Goal: Information Seeking & Learning: Compare options

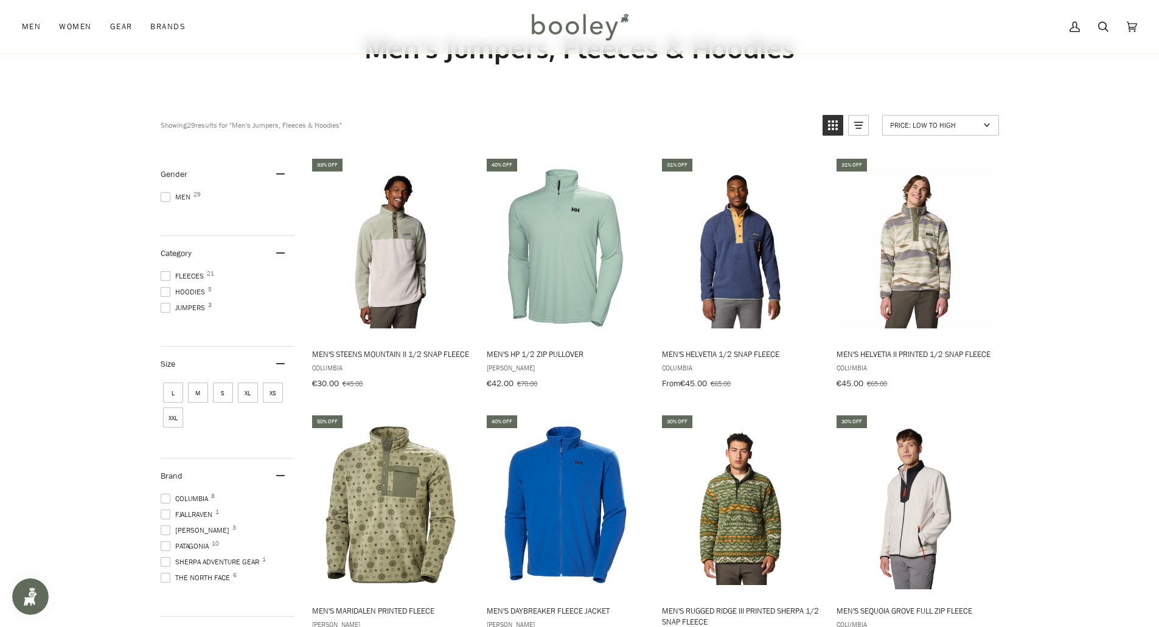
scroll to position [122, 0]
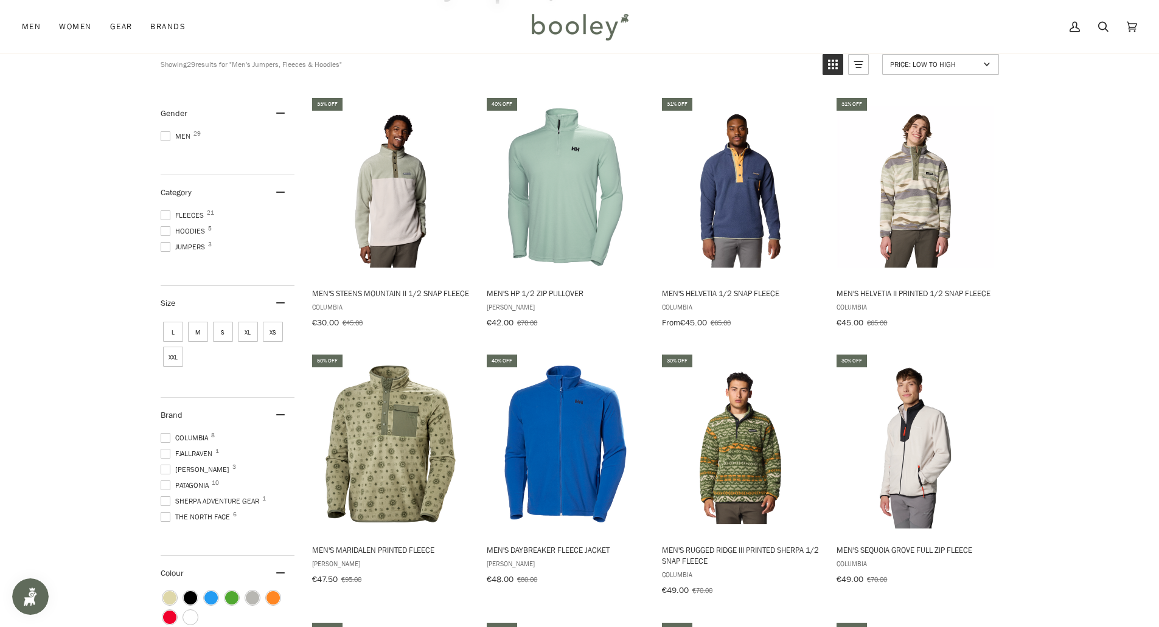
click at [216, 329] on span "S" at bounding box center [223, 332] width 20 height 20
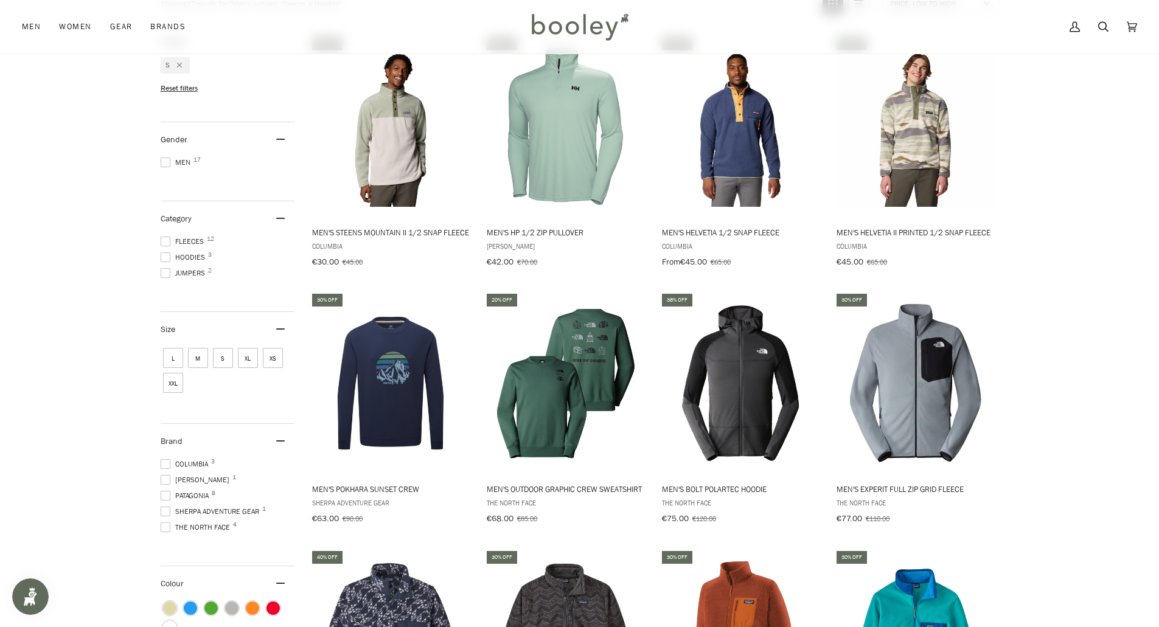
scroll to position [61, 0]
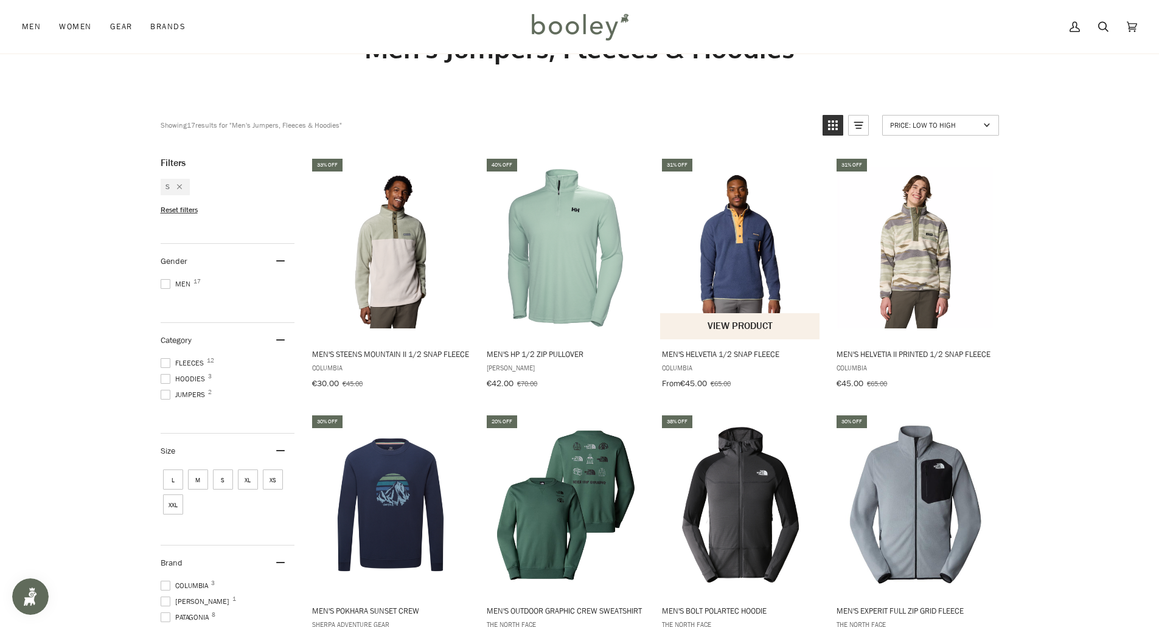
click at [726, 260] on img "Men's Helvetia 1/2 Snap Fleece" at bounding box center [740, 247] width 161 height 161
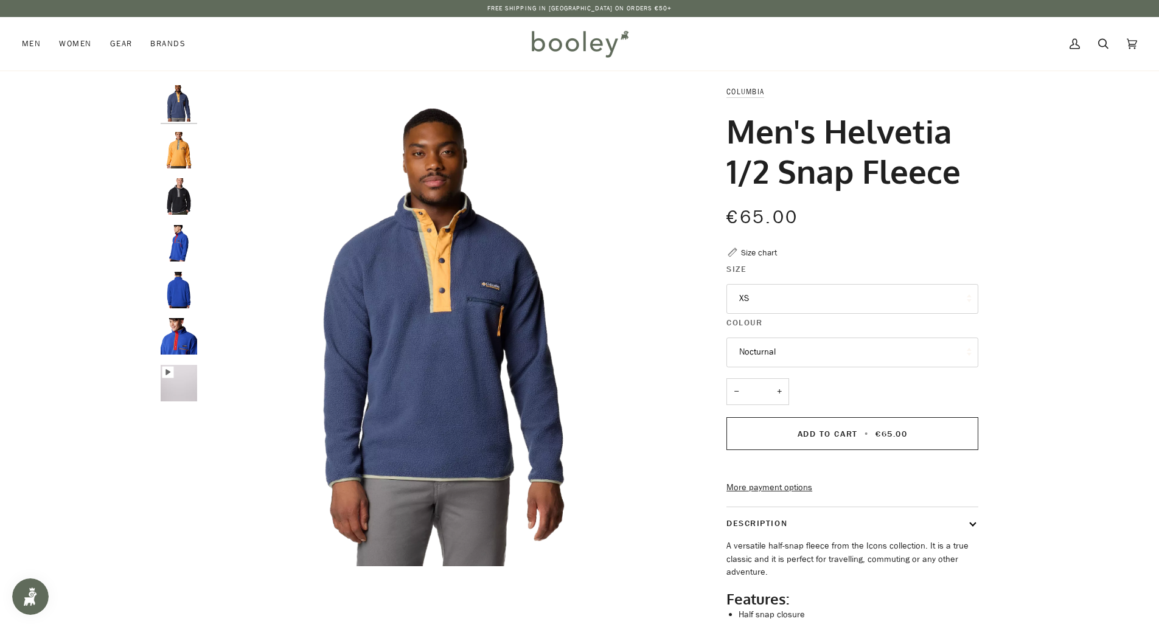
click at [814, 296] on button "XS" at bounding box center [853, 299] width 252 height 30
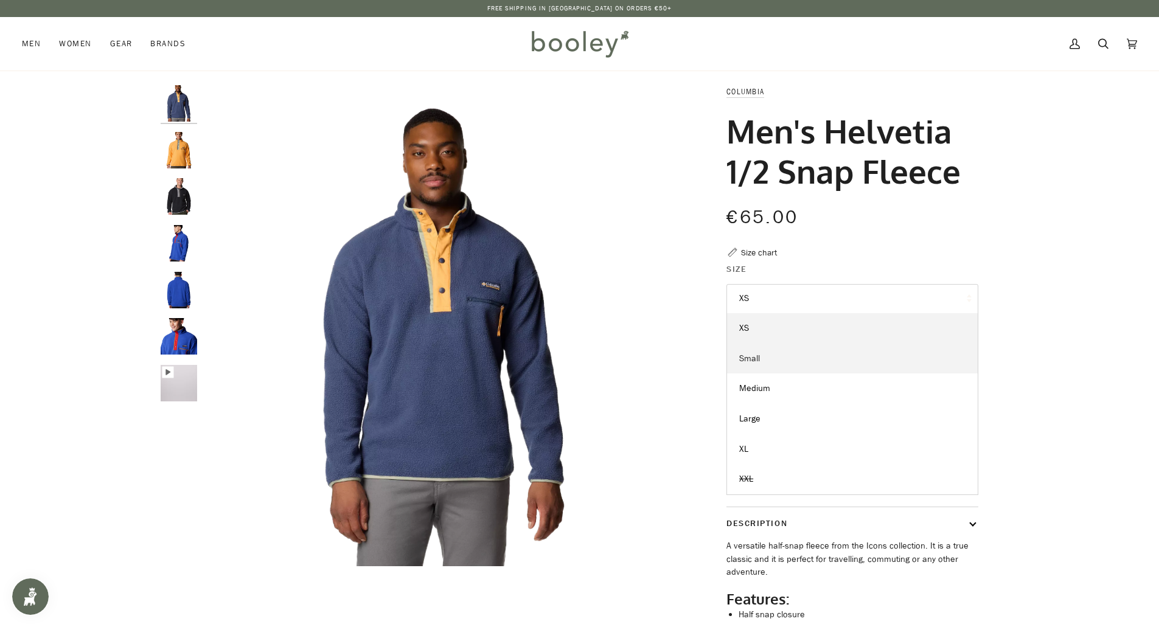
click at [742, 361] on span "Small" at bounding box center [749, 359] width 21 height 12
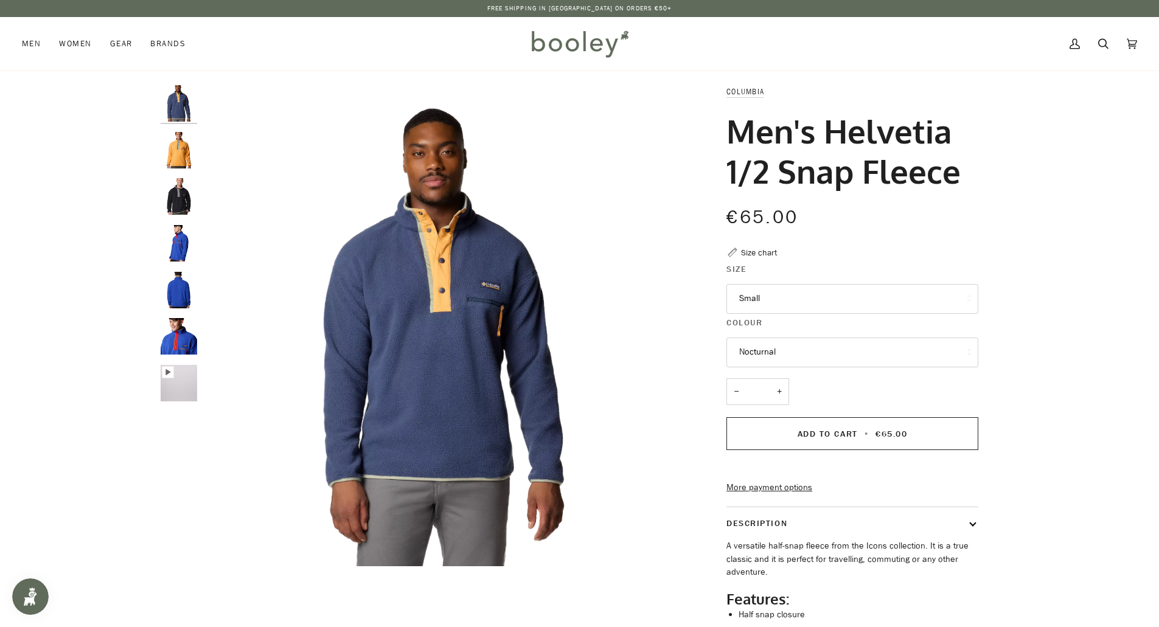
click at [766, 361] on button "Nocturnal" at bounding box center [853, 353] width 252 height 30
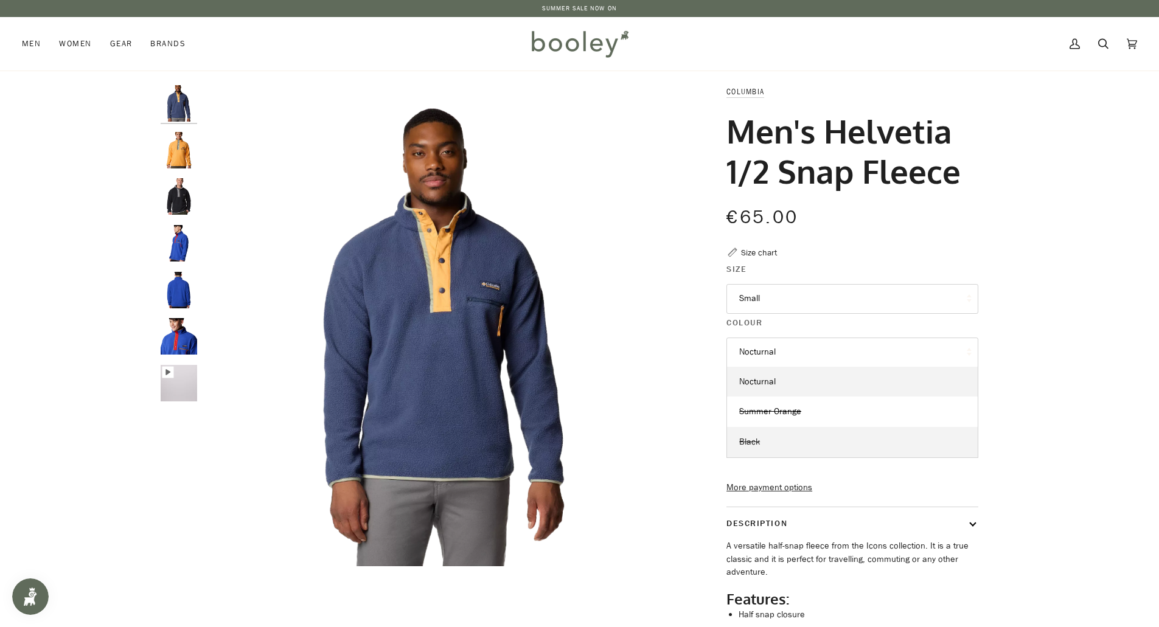
click at [757, 442] on span "Black" at bounding box center [749, 442] width 21 height 12
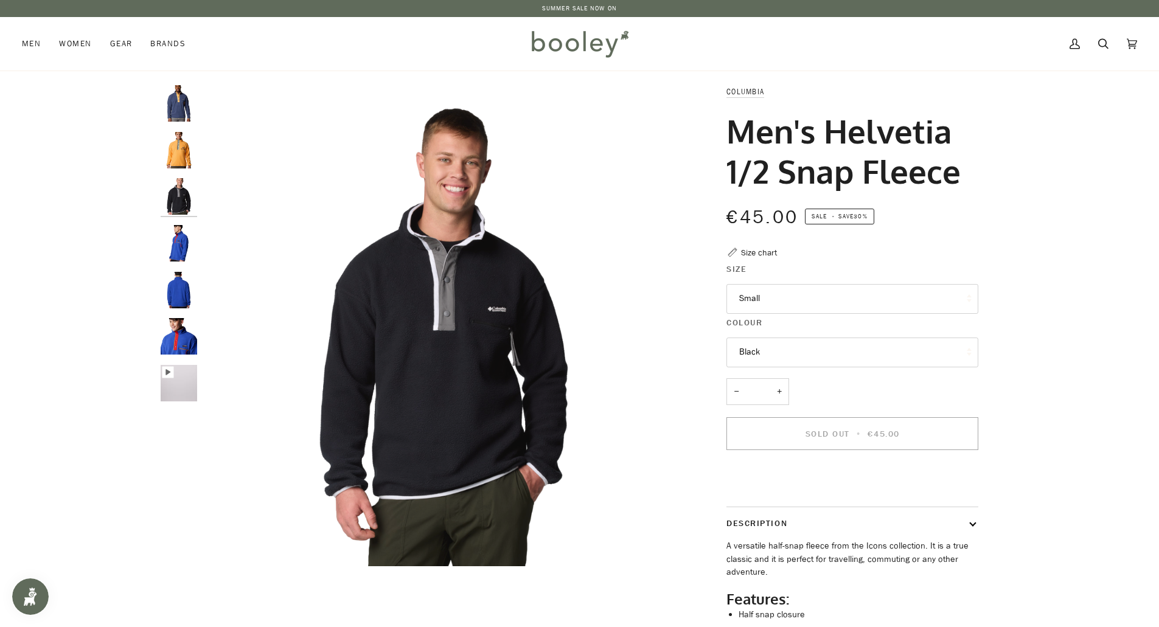
click at [777, 353] on button "Black" at bounding box center [853, 353] width 252 height 30
click at [763, 375] on link "Nocturnal" at bounding box center [852, 382] width 251 height 30
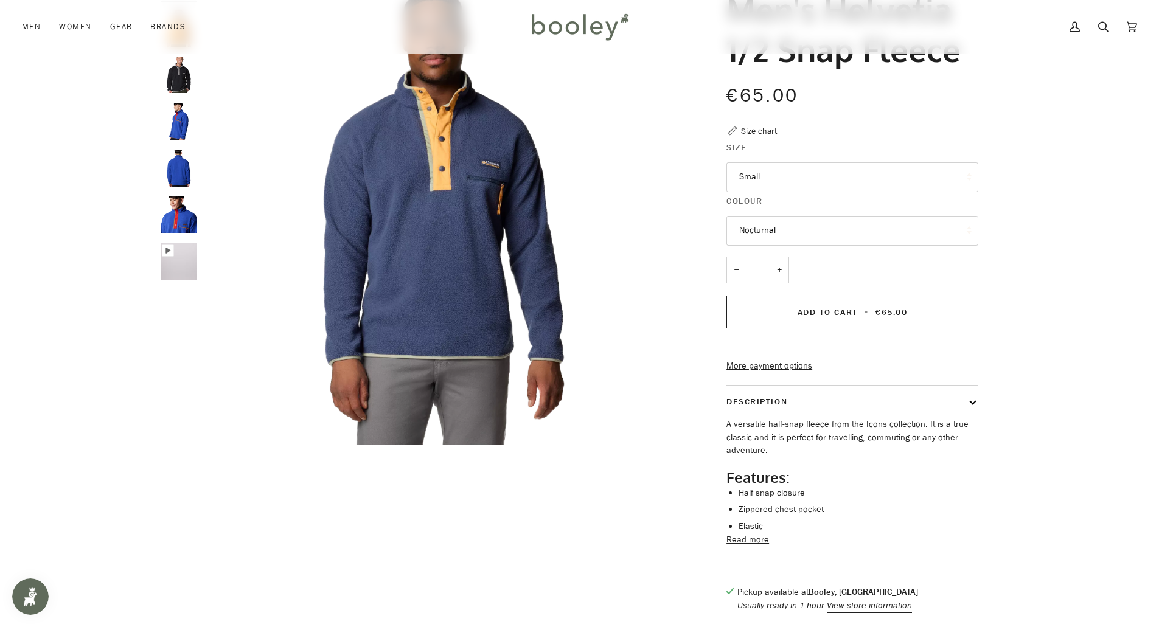
scroll to position [183, 0]
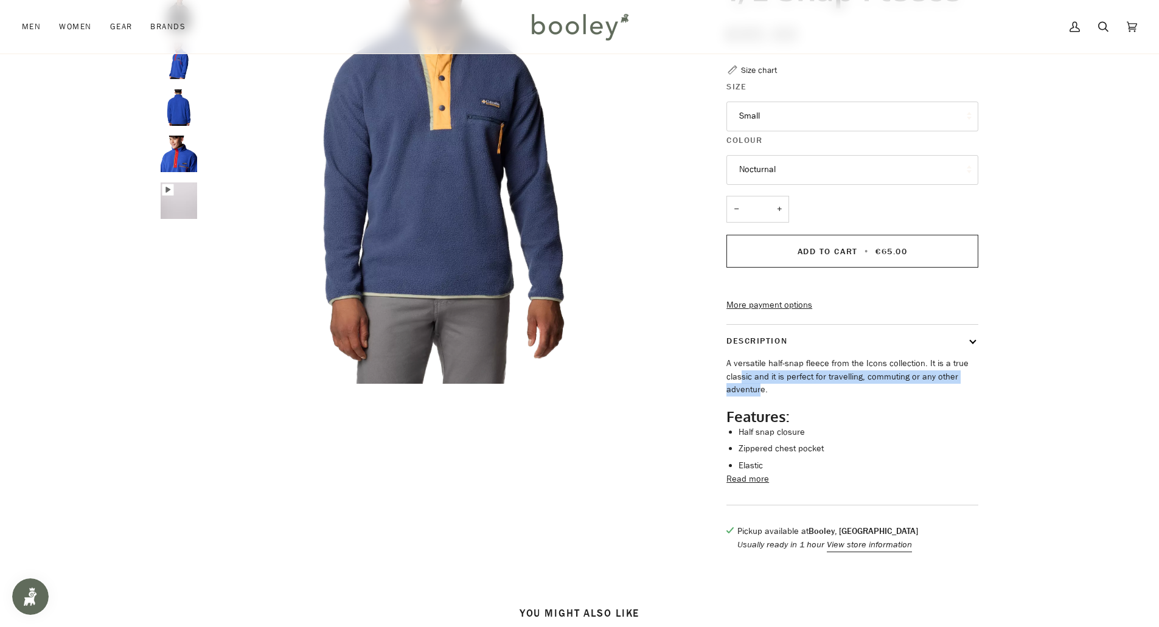
drag, startPoint x: 742, startPoint y: 391, endPoint x: 760, endPoint y: 416, distance: 31.4
click at [760, 397] on p "A versatile half-snap fleece from the Icons collection. It is a true classic an…" at bounding box center [853, 377] width 252 height 40
click at [807, 391] on p "A versatile half-snap fleece from the Icons collection. It is a true classic an…" at bounding box center [853, 377] width 252 height 40
click at [751, 486] on button "Read more" at bounding box center [748, 479] width 43 height 13
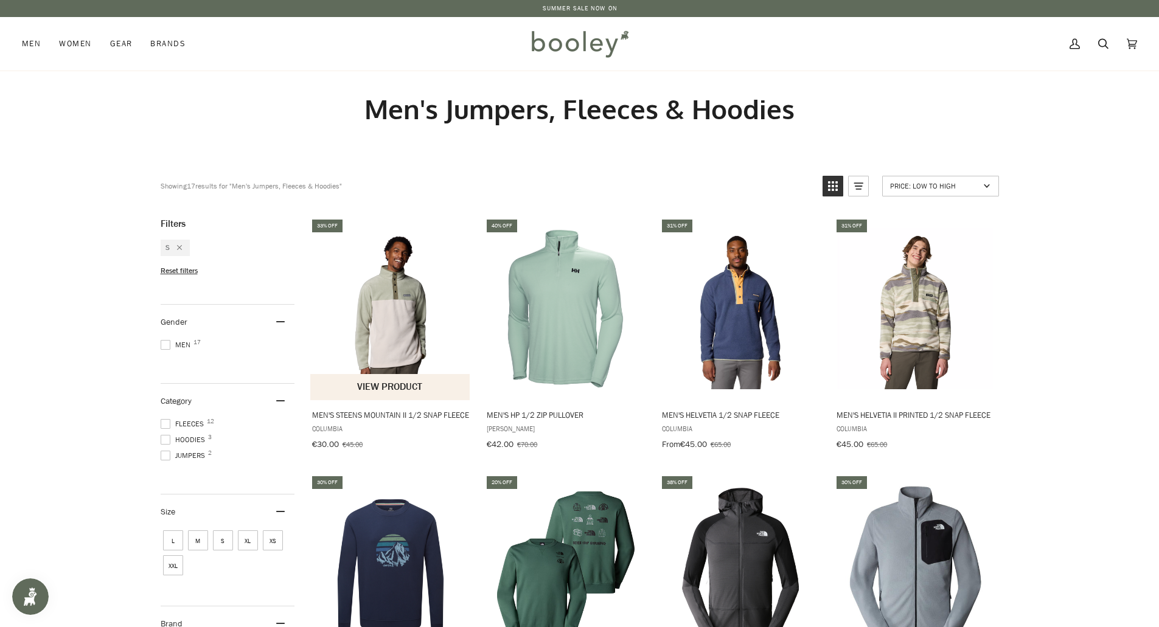
click at [413, 301] on img "Men's Steens Mountain II 1/2 Snap Fleece" at bounding box center [390, 308] width 161 height 161
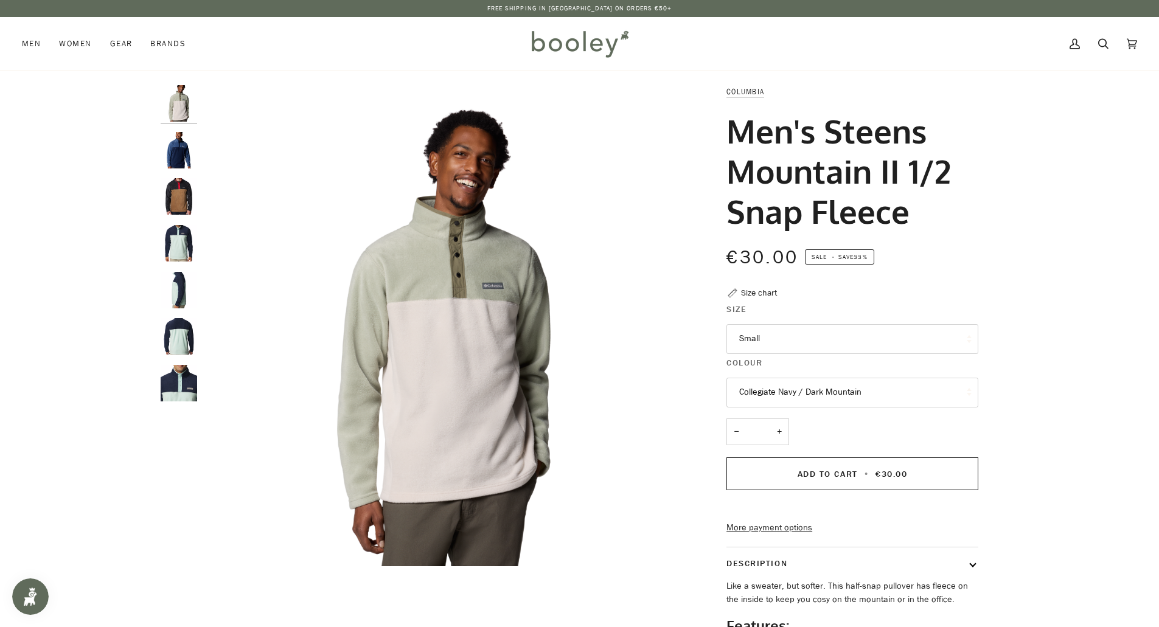
click at [784, 391] on button "Collegiate Navy / Dark Mountain" at bounding box center [853, 393] width 252 height 30
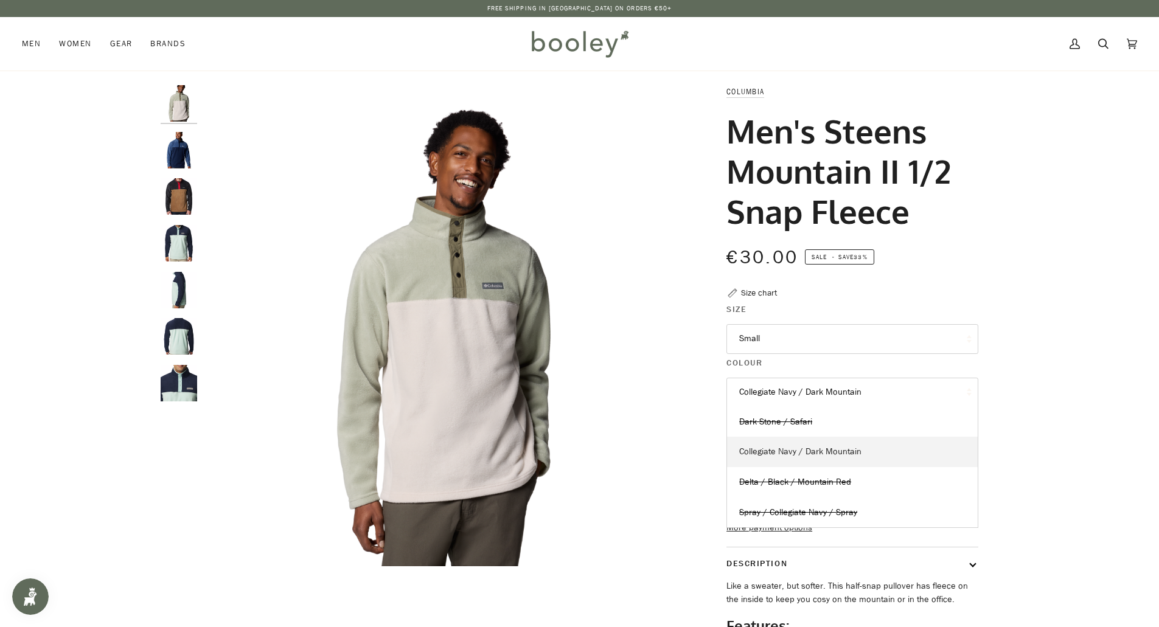
click at [782, 452] on span "Collegiate Navy / Dark Mountain" at bounding box center [800, 452] width 122 height 12
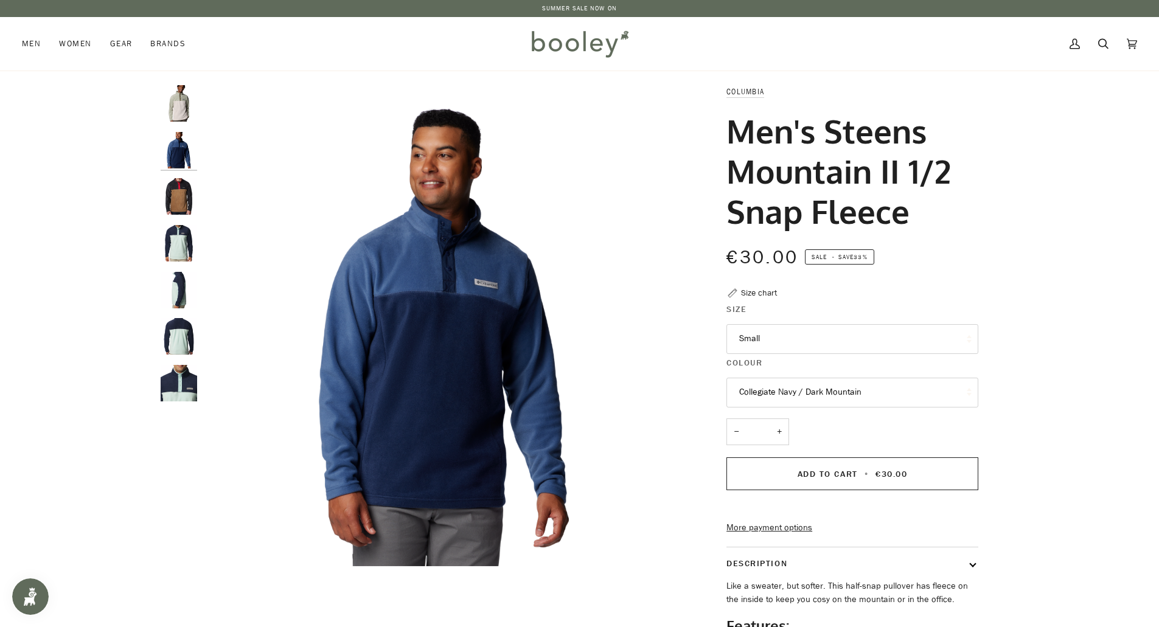
click at [777, 385] on button "Collegiate Navy / Dark Mountain" at bounding box center [853, 393] width 252 height 30
click at [786, 483] on span "Delta / Black / Mountain Red" at bounding box center [795, 483] width 112 height 12
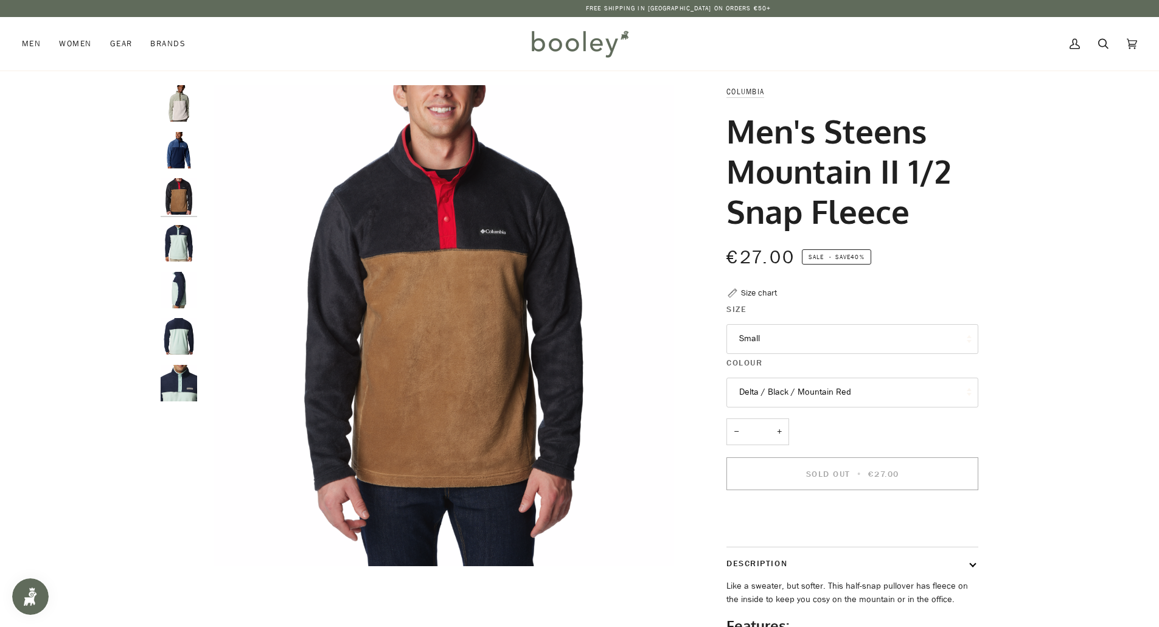
click at [777, 387] on button "Delta / Black / Mountain Red" at bounding box center [853, 393] width 252 height 30
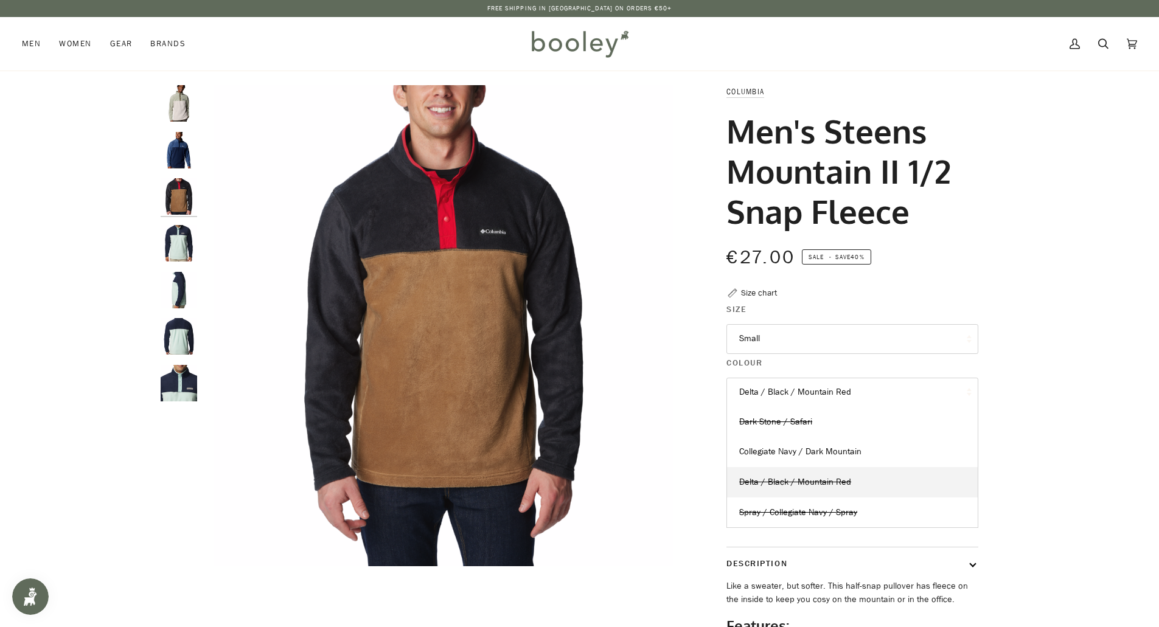
click at [769, 388] on button "Delta / Black / Mountain Red" at bounding box center [853, 393] width 252 height 30
click at [800, 393] on button "Delta / Black / Mountain Red" at bounding box center [853, 393] width 252 height 30
click at [775, 425] on span "Dark Stone / Safari" at bounding box center [775, 422] width 73 height 12
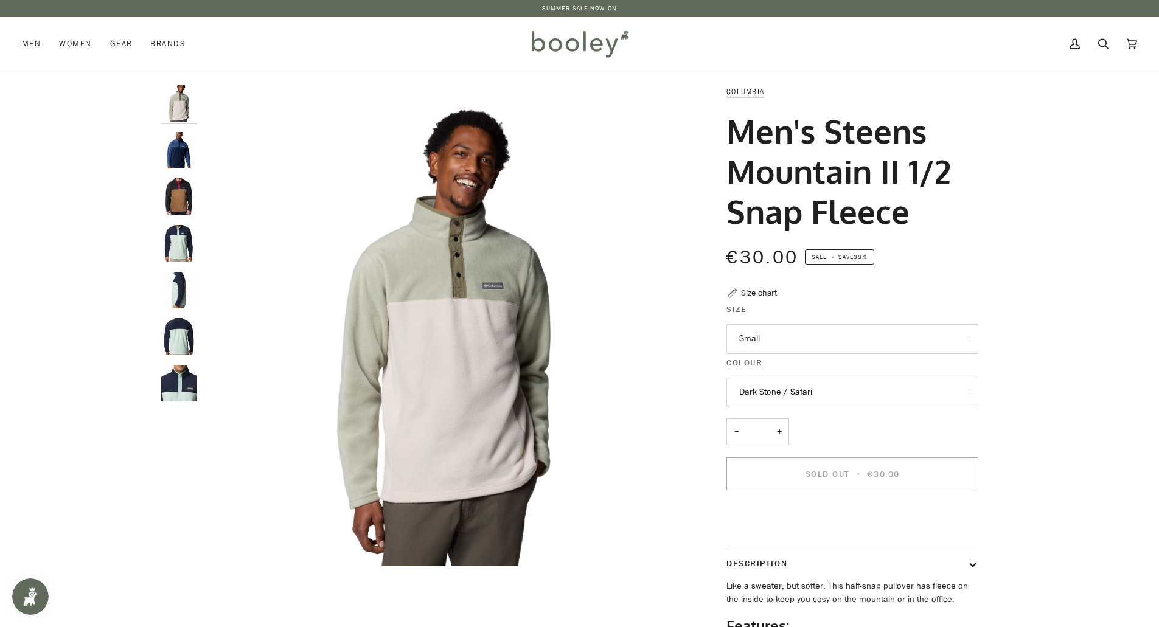
click at [797, 396] on button "Dark Stone / Safari" at bounding box center [853, 393] width 252 height 30
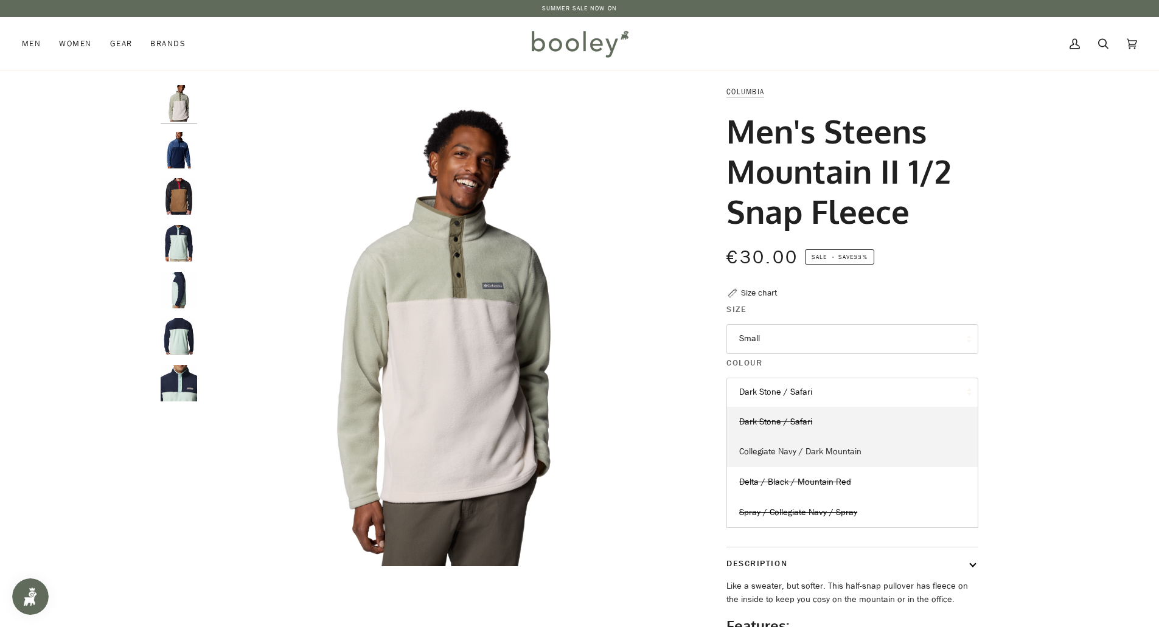
click at [797, 455] on span "Collegiate Navy / Dark Mountain" at bounding box center [800, 452] width 122 height 12
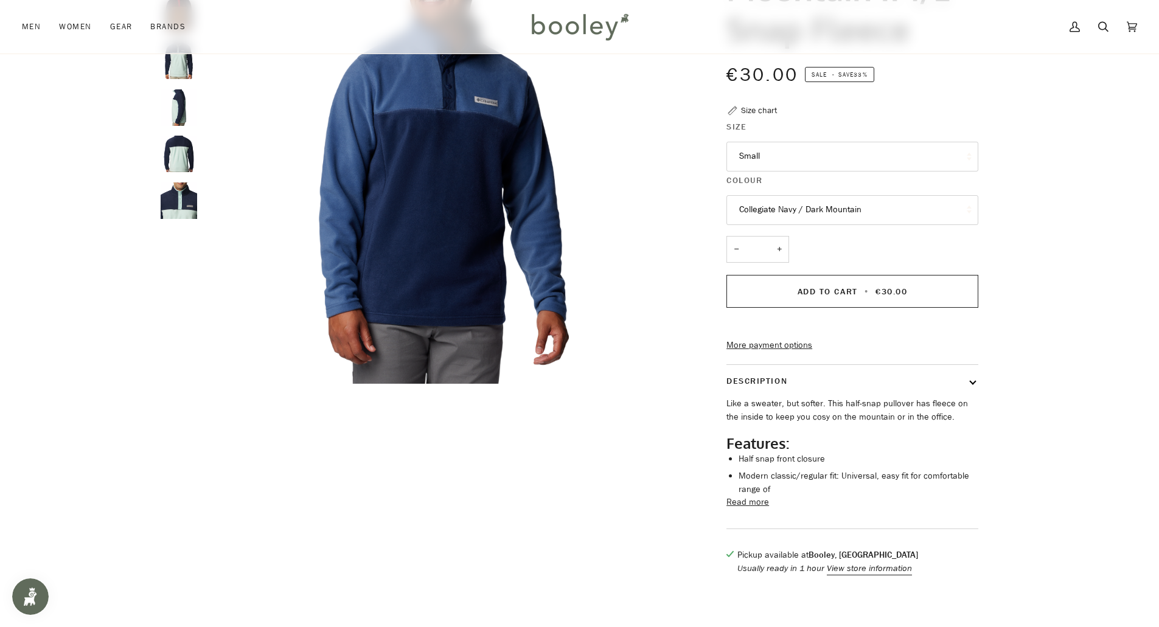
scroll to position [243, 0]
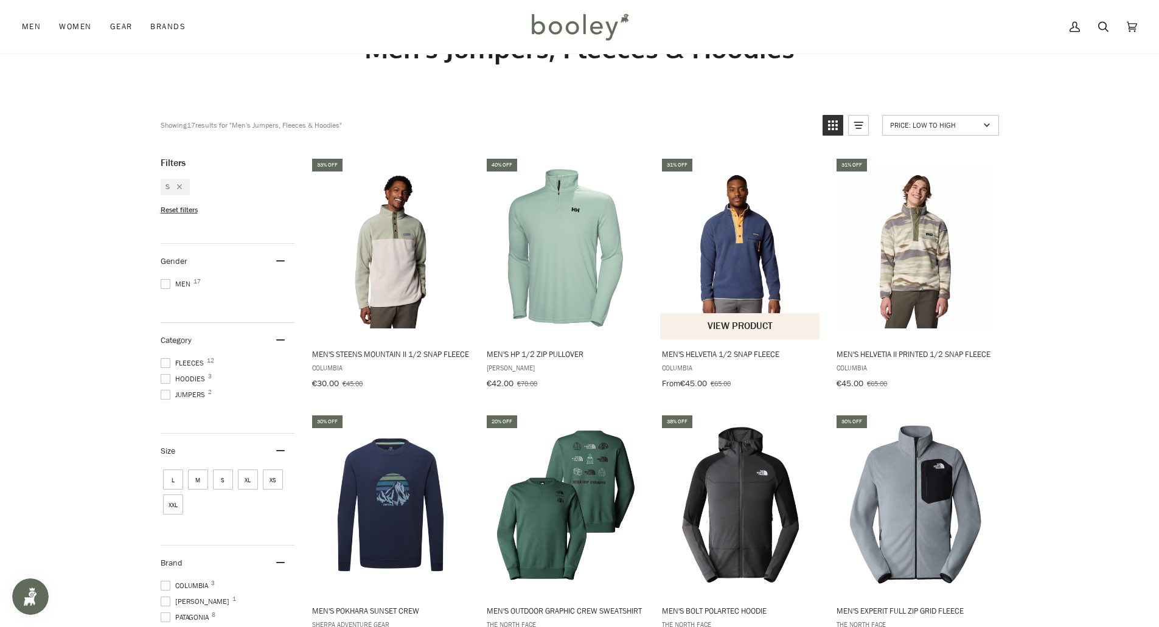
scroll to position [183, 0]
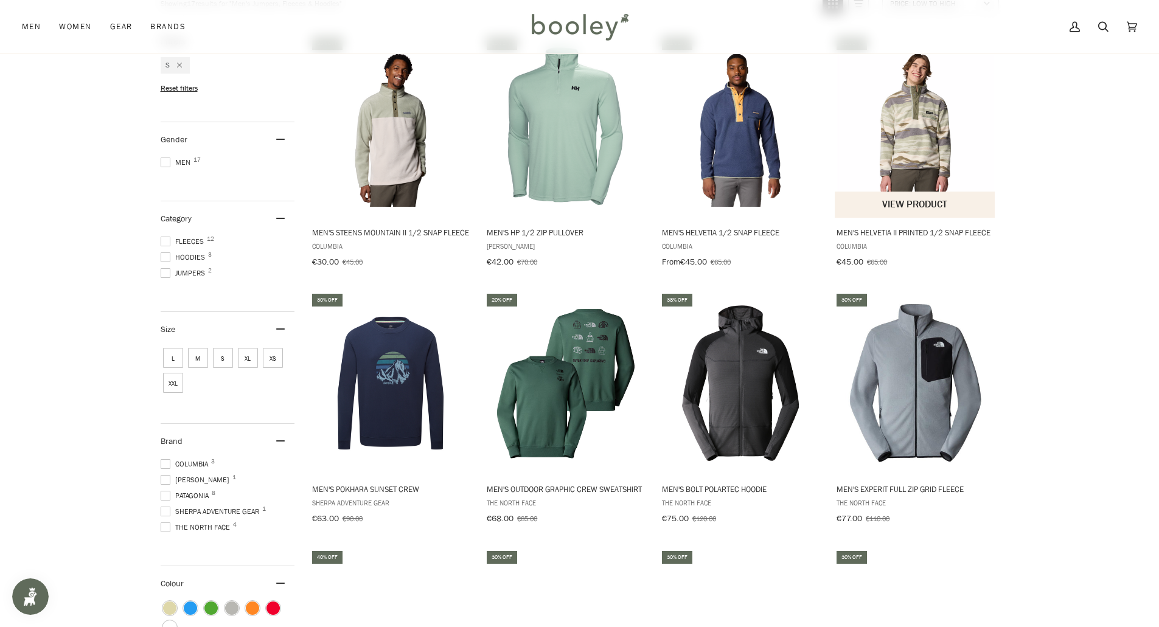
click at [920, 144] on img "Men's Helvetia II Printed 1/2 Snap Fleece" at bounding box center [915, 126] width 161 height 161
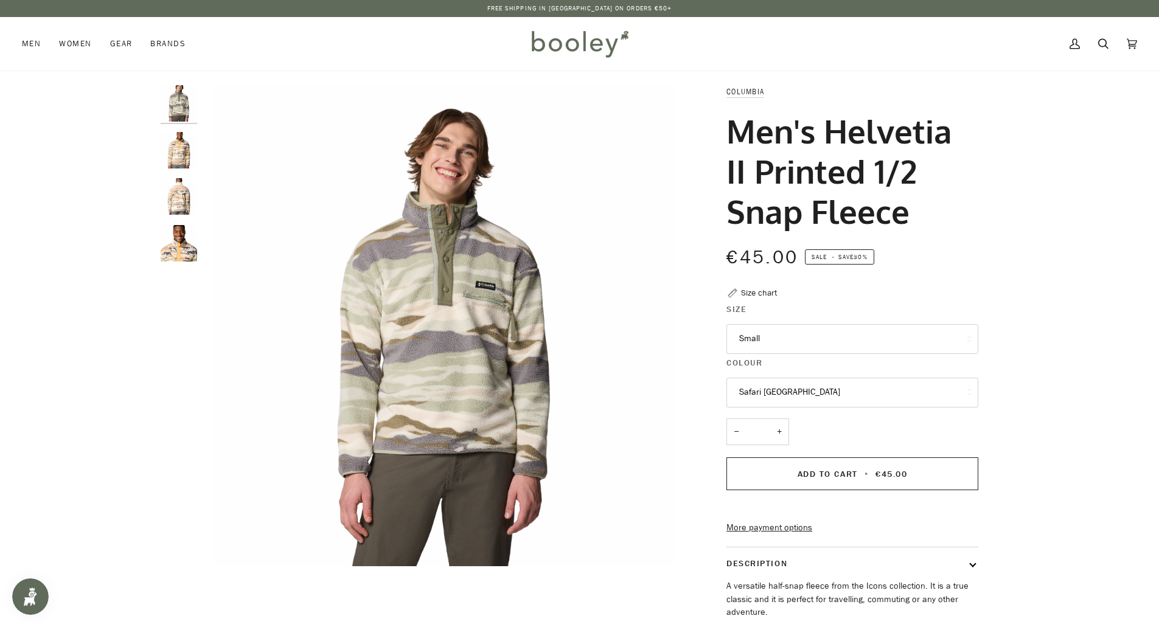
click at [781, 392] on button "Safari Rouge Valley" at bounding box center [853, 393] width 252 height 30
click at [772, 452] on span "Lemon Wash Roaming" at bounding box center [782, 452] width 86 height 12
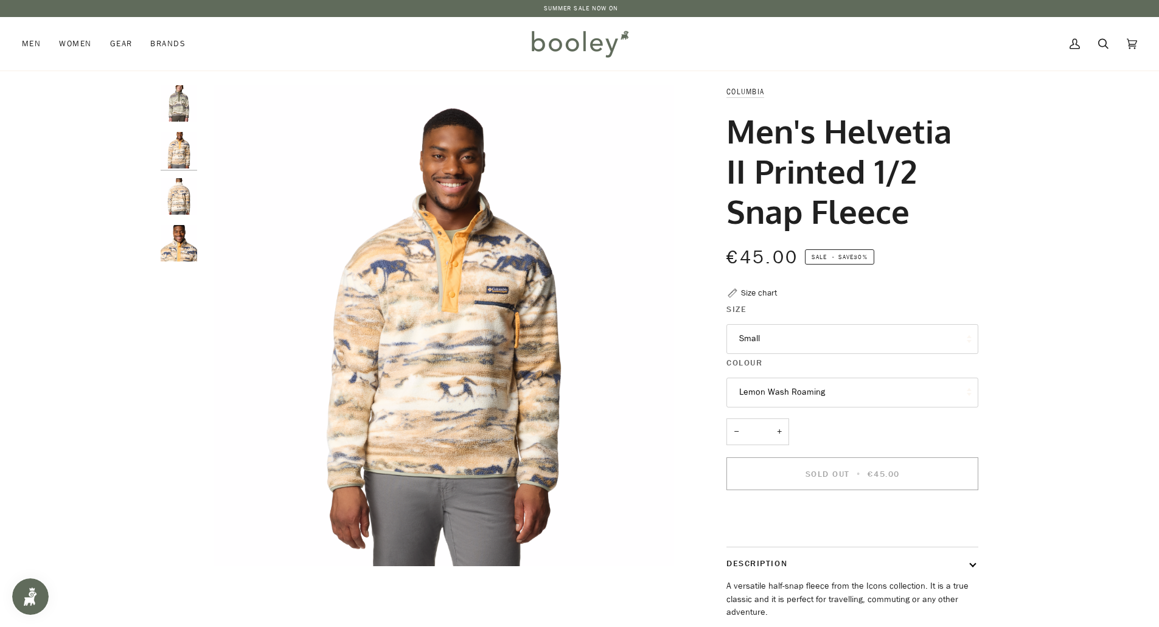
click at [765, 389] on button "Lemon Wash Roaming" at bounding box center [853, 393] width 252 height 30
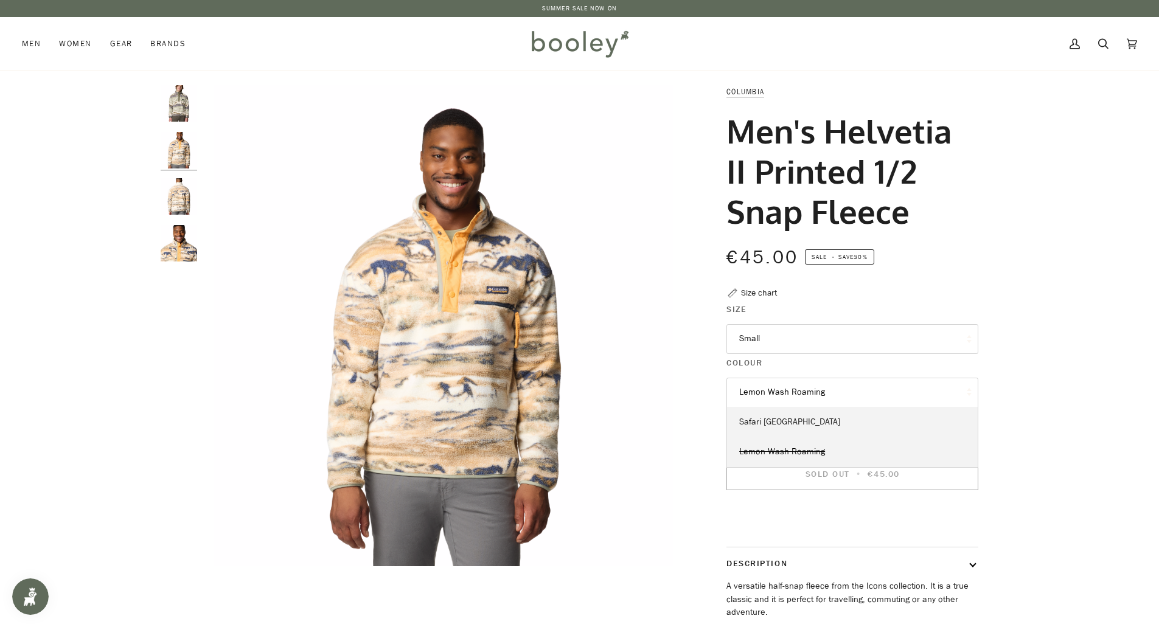
click at [773, 425] on span "Safari Rouge Valley" at bounding box center [789, 422] width 101 height 12
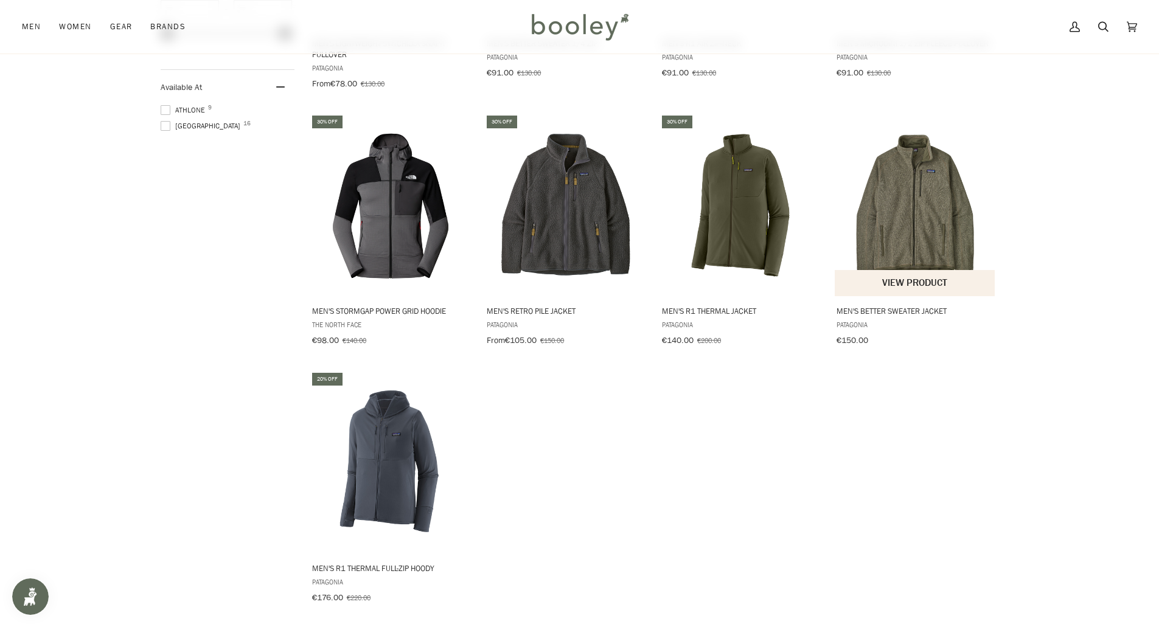
scroll to position [582, 0]
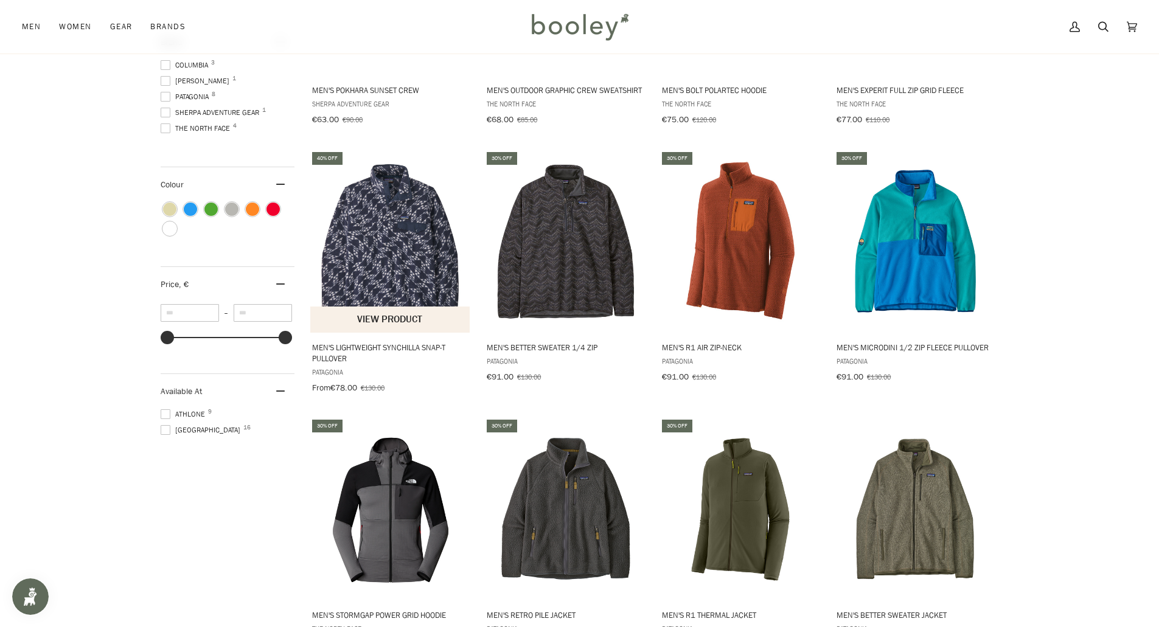
click at [375, 231] on img "Men's Lightweight Synchilla Snap-T Pullover" at bounding box center [390, 241] width 161 height 161
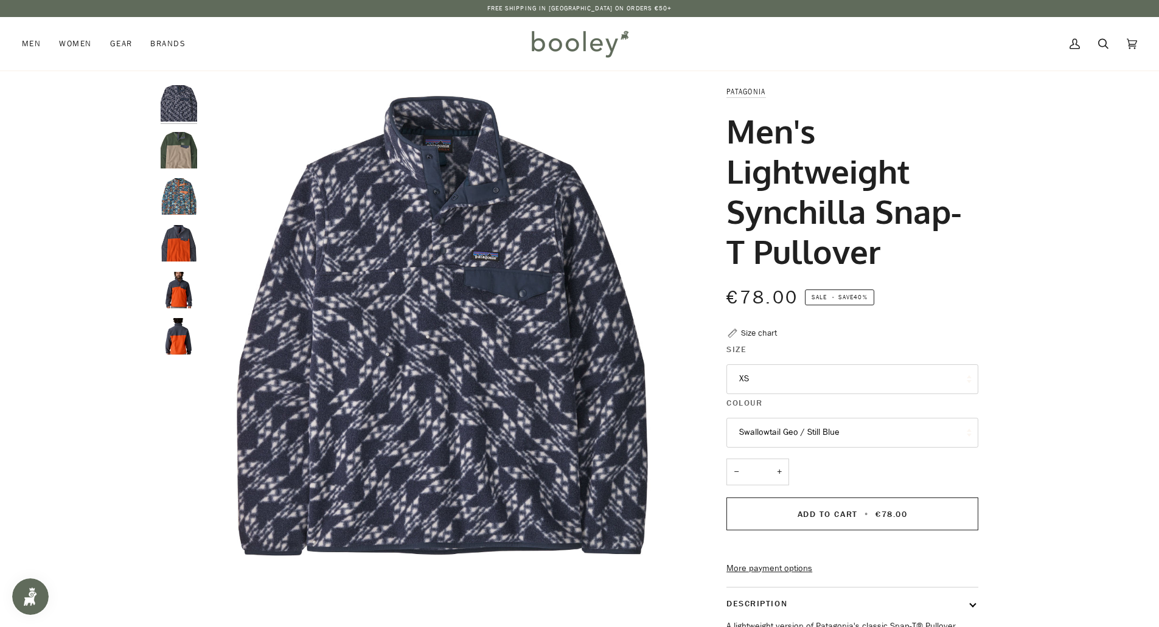
click at [764, 385] on button "XS" at bounding box center [853, 380] width 252 height 30
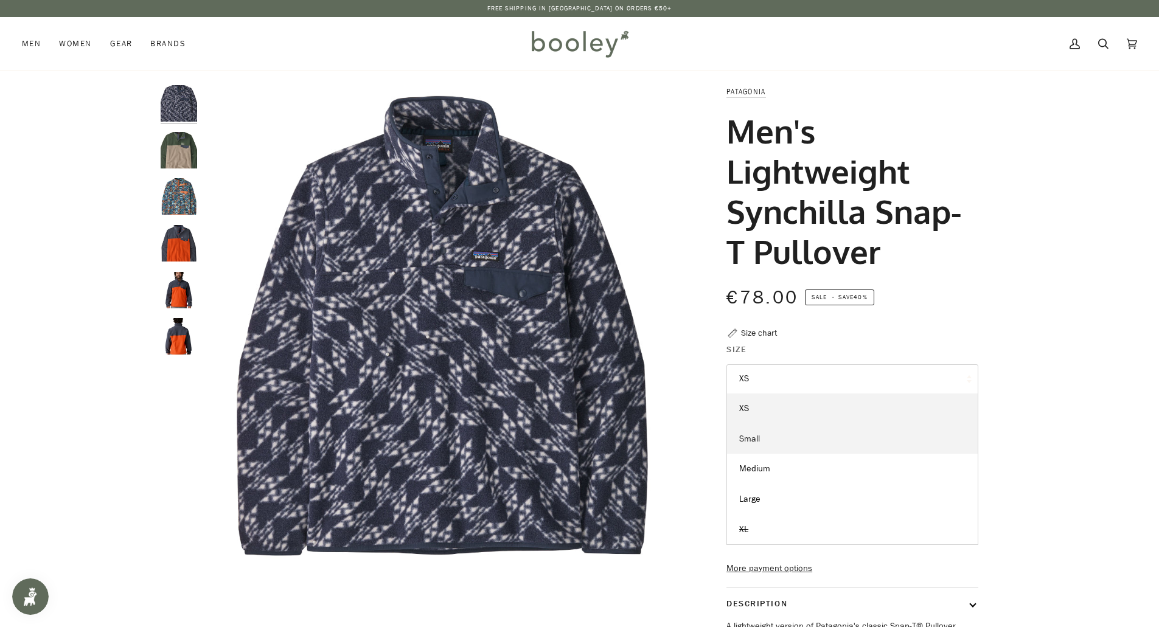
click at [755, 444] on span "Small" at bounding box center [749, 439] width 21 height 12
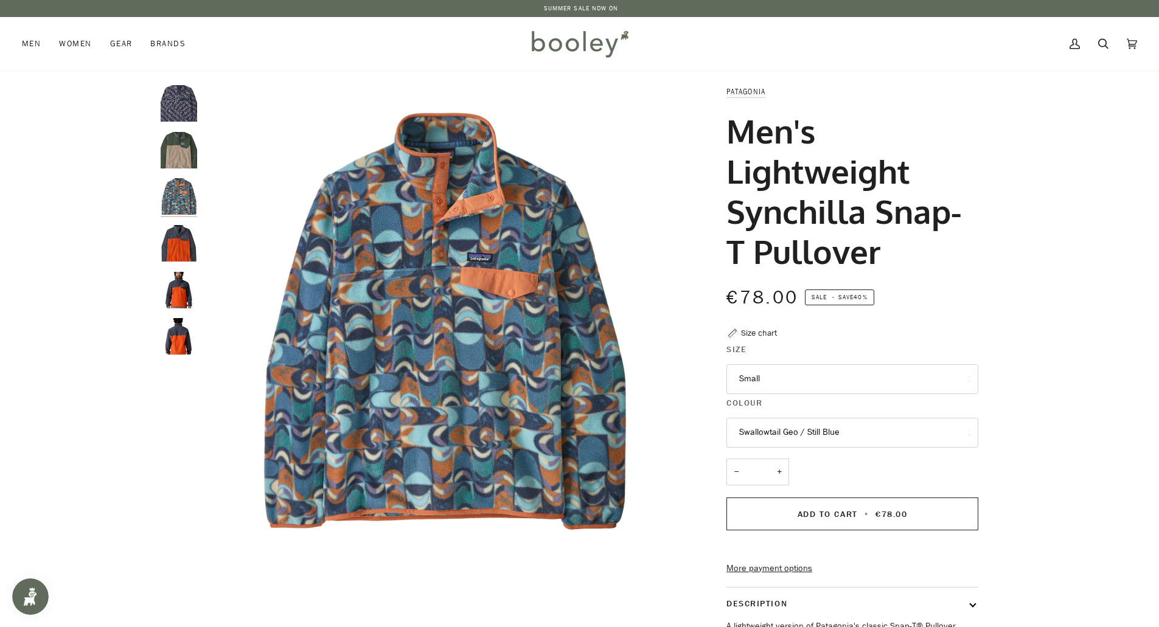
click at [775, 432] on button "Swallowtail Geo / Still Blue" at bounding box center [853, 433] width 252 height 30
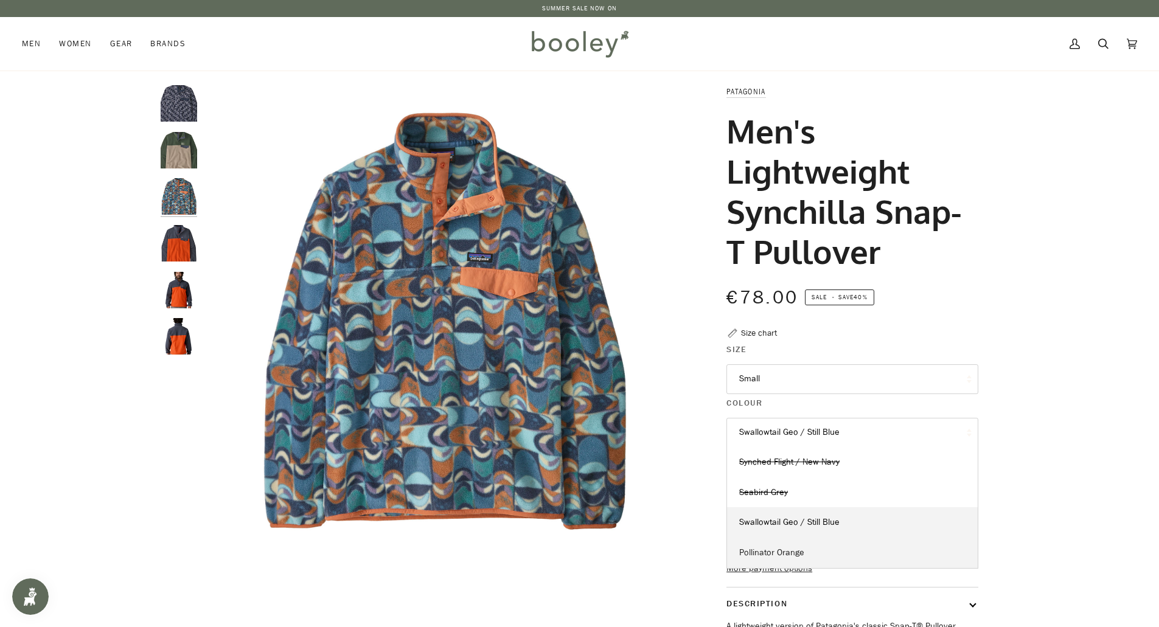
click at [769, 556] on span "Pollinator Orange" at bounding box center [771, 553] width 65 height 12
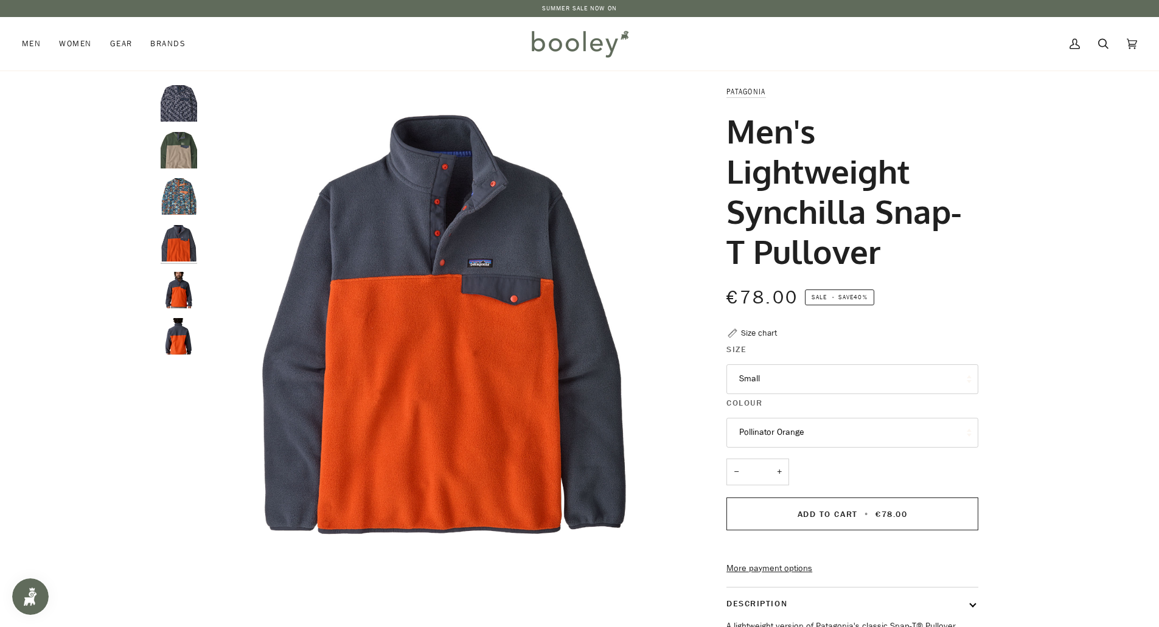
click at [777, 432] on button "Pollinator Orange" at bounding box center [853, 433] width 252 height 30
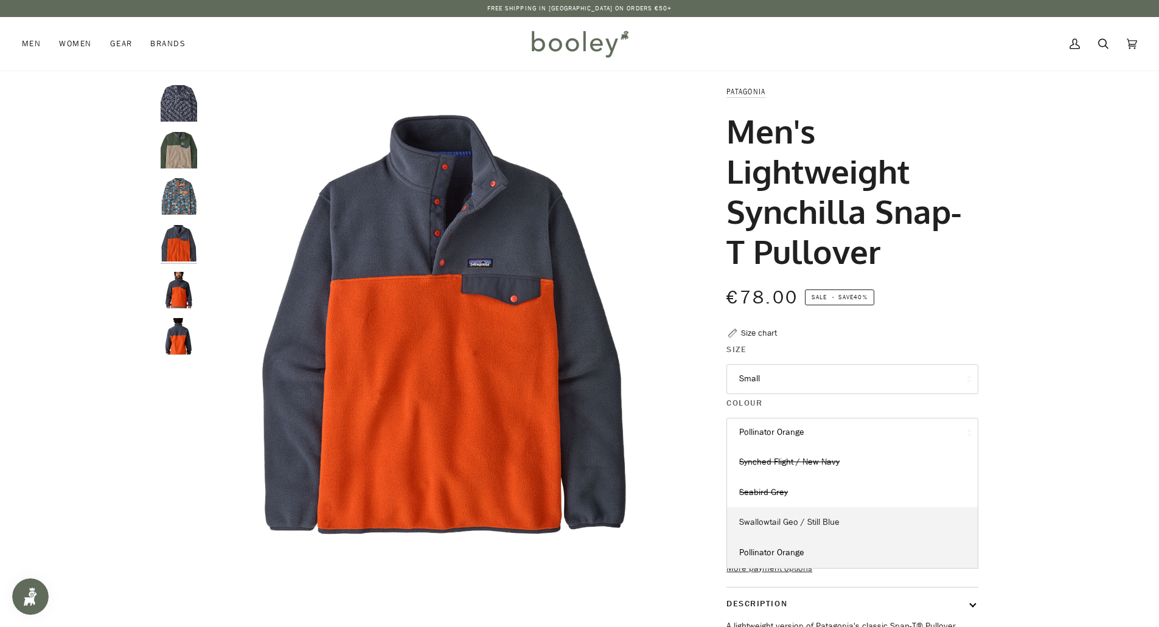
click at [784, 524] on span "Swallowtail Geo / Still Blue" at bounding box center [789, 523] width 100 height 12
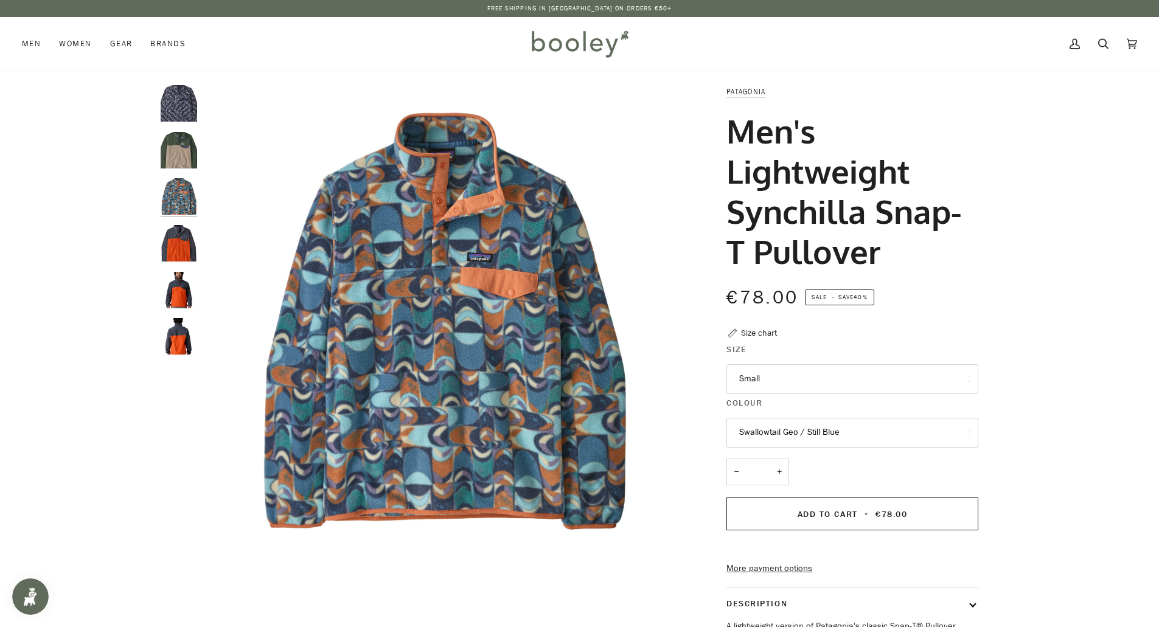
click at [778, 432] on button "Swallowtail Geo / Still Blue" at bounding box center [853, 433] width 252 height 30
click at [765, 489] on span "Seabird Grey" at bounding box center [763, 493] width 49 height 12
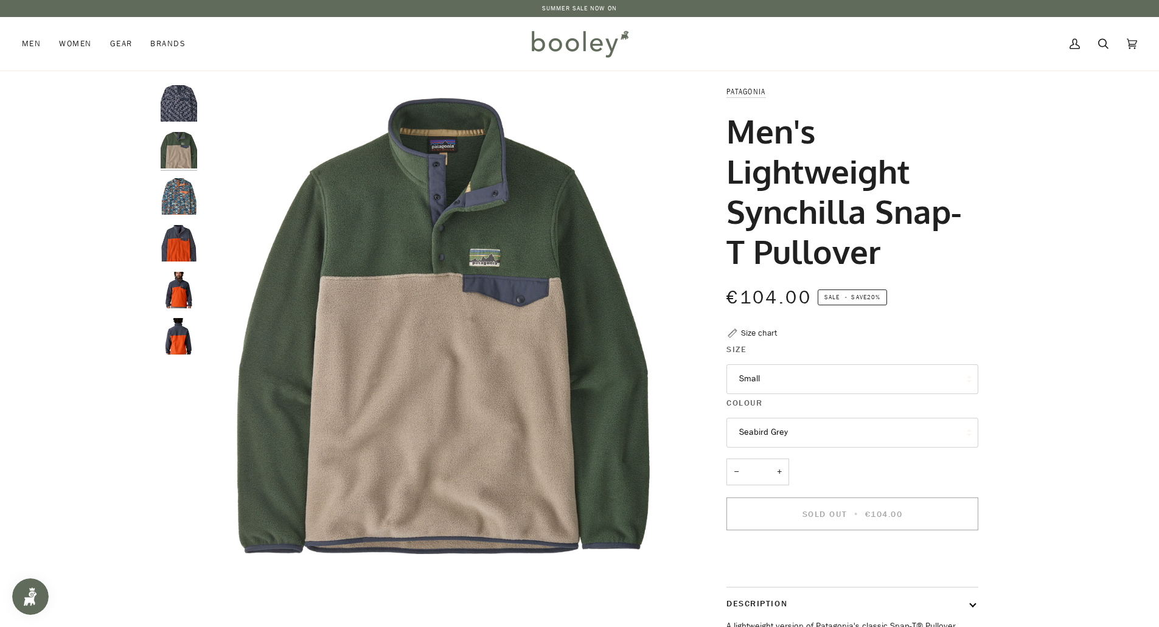
click at [779, 425] on button "Seabird Grey" at bounding box center [853, 433] width 252 height 30
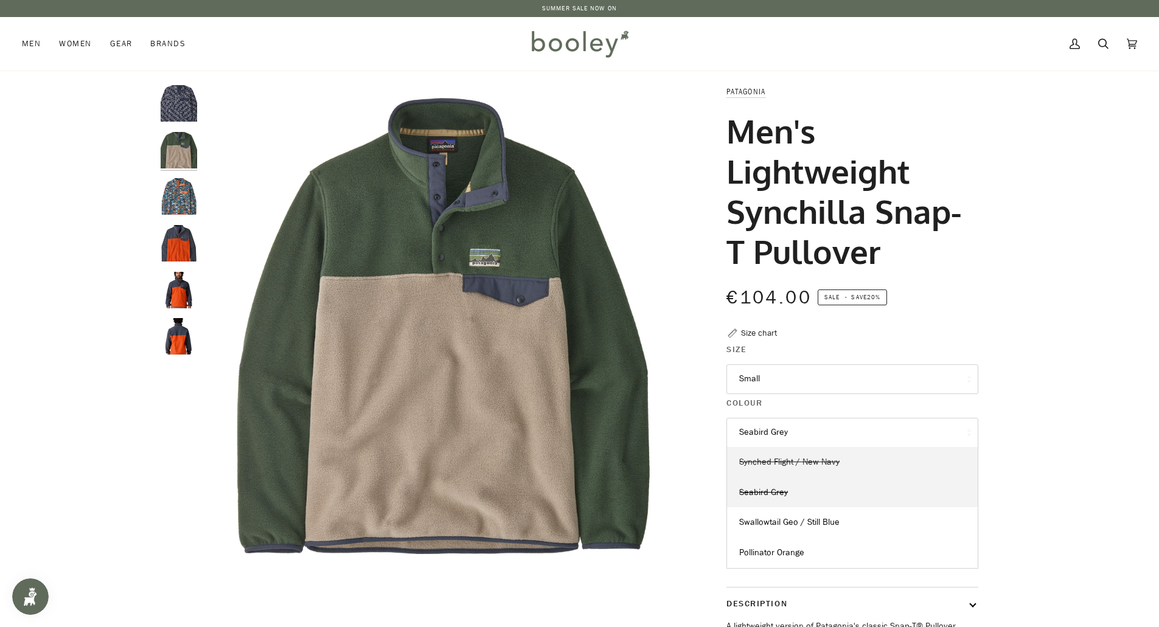
click at [774, 462] on span "Synched Flight / New Navy" at bounding box center [789, 462] width 100 height 12
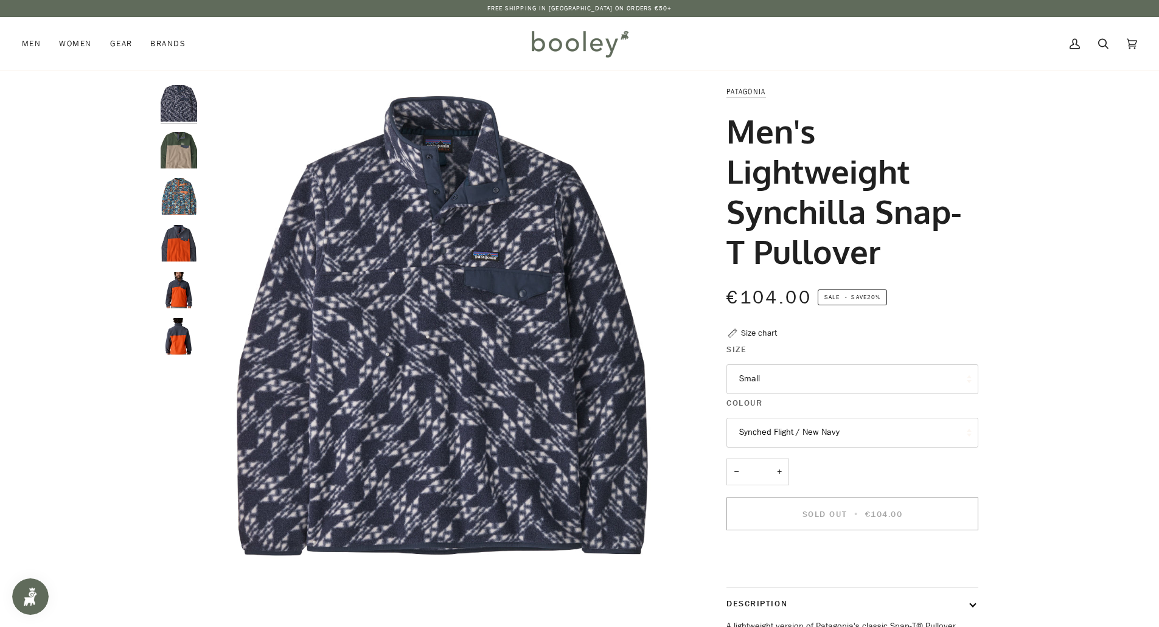
click at [799, 441] on button "Synched Flight / New Navy" at bounding box center [853, 433] width 252 height 30
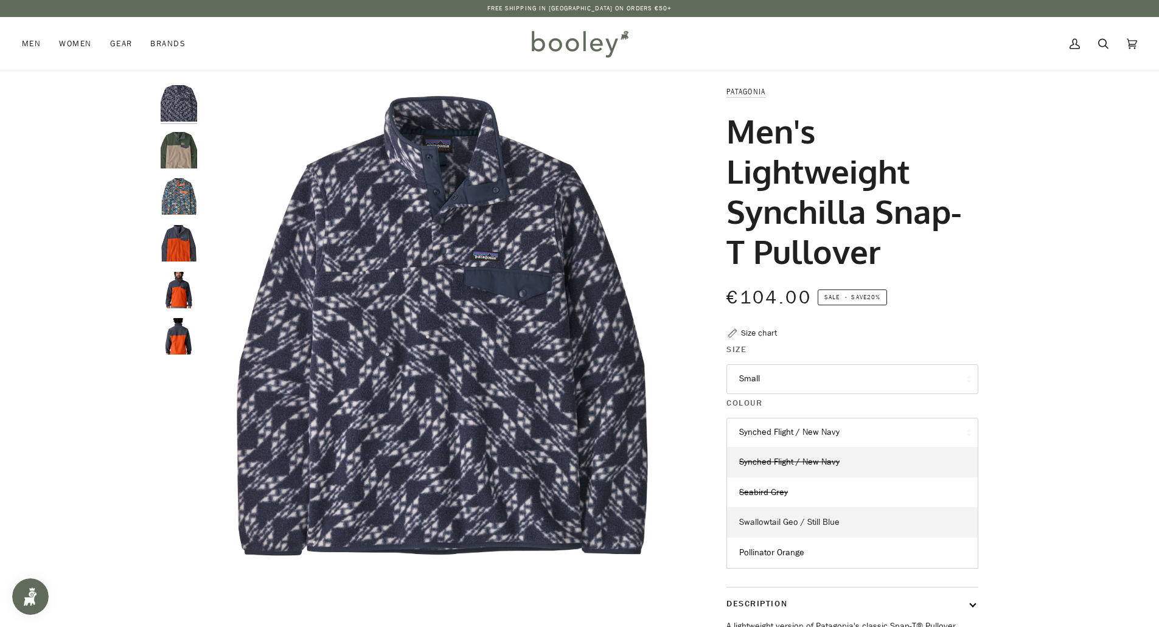
click at [781, 520] on span "Swallowtail Geo / Still Blue" at bounding box center [789, 523] width 100 height 12
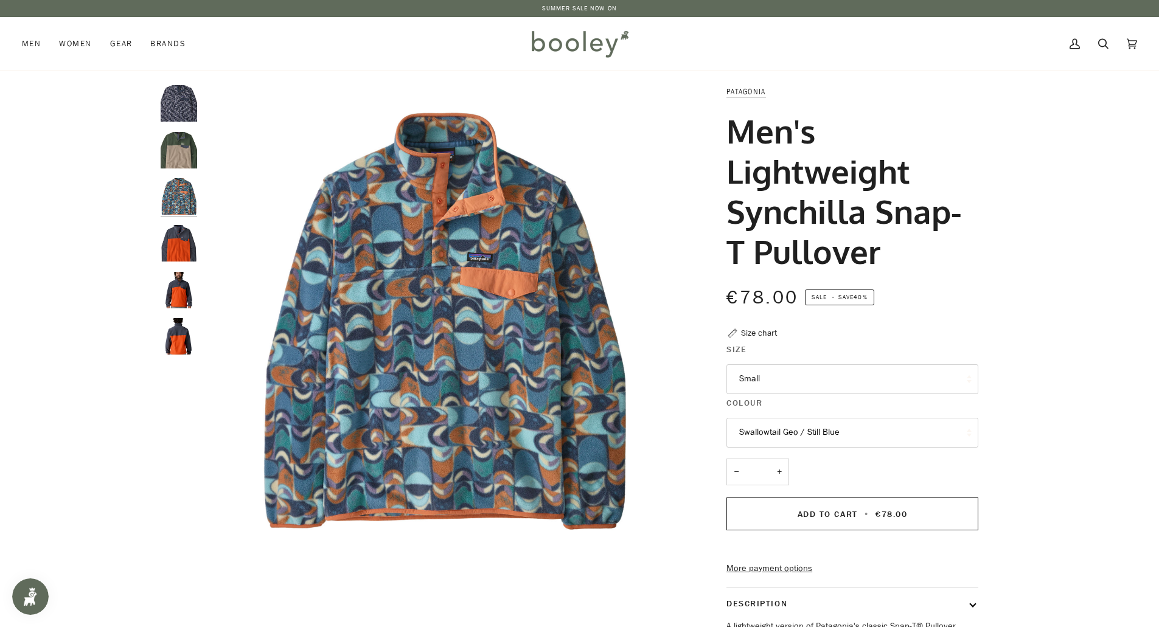
click at [758, 435] on button "Swallowtail Geo / Still Blue" at bounding box center [853, 433] width 252 height 30
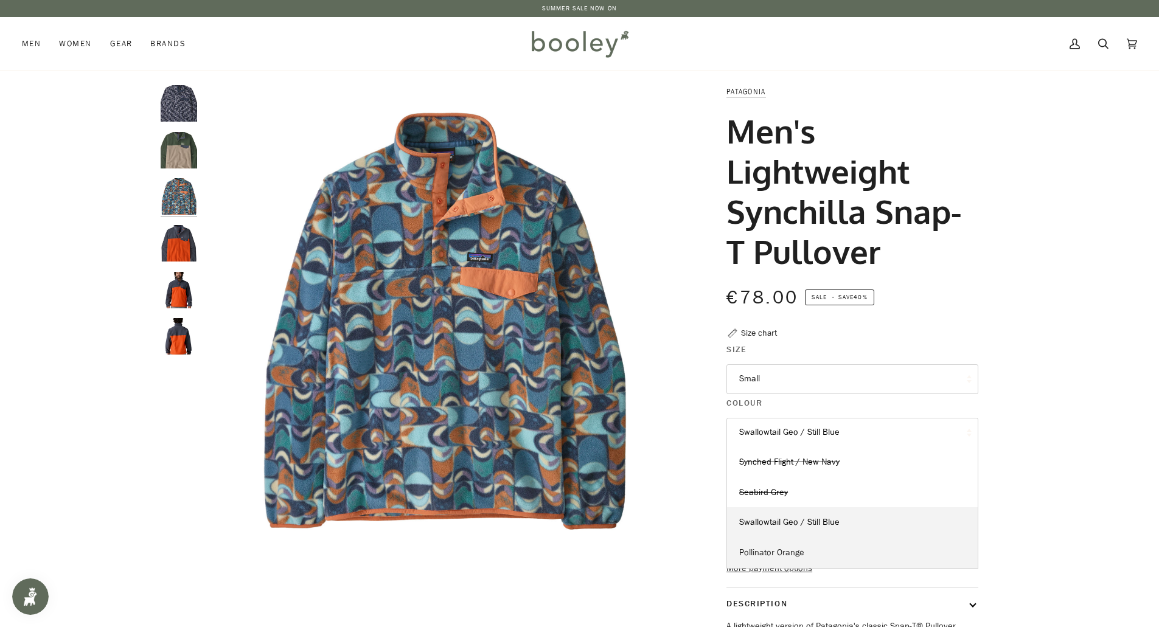
click at [767, 554] on span "Pollinator Orange" at bounding box center [771, 553] width 65 height 12
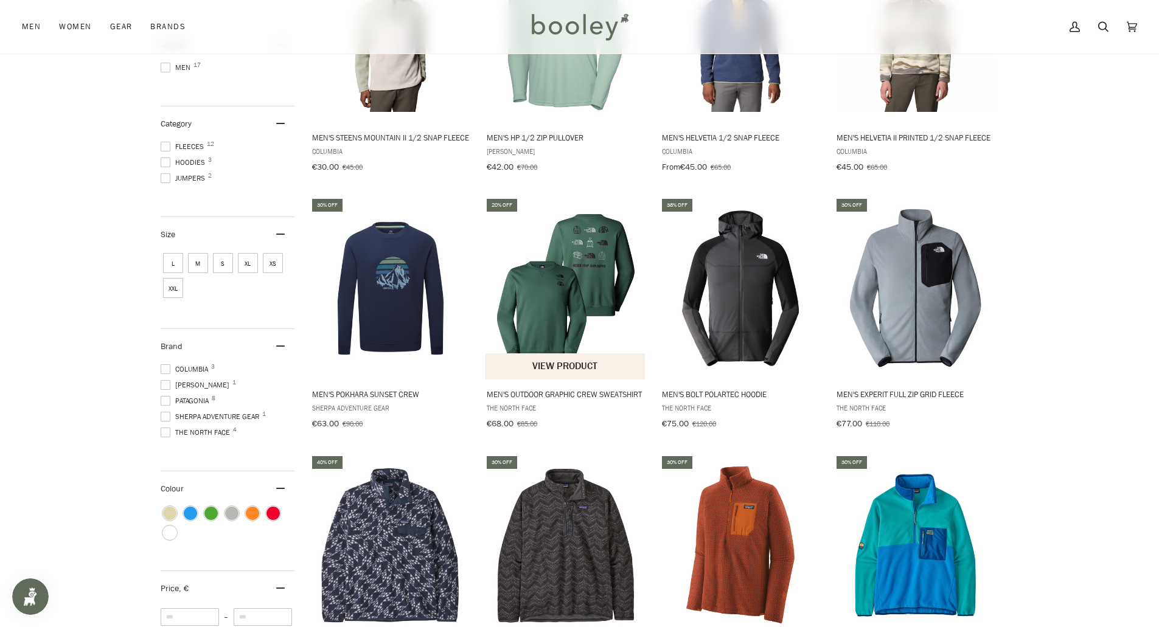
scroll to position [95, 0]
